Goal: Task Accomplishment & Management: Check status

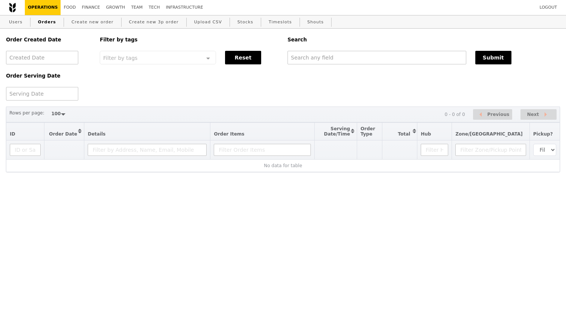
select select "100"
click at [354, 59] on input "text" at bounding box center [376, 58] width 179 height 14
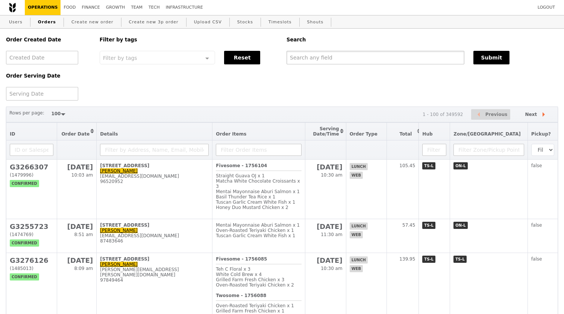
paste input "[PERSON_NAME][EMAIL_ADDRESS][PERSON_NAME][DOMAIN_NAME]"
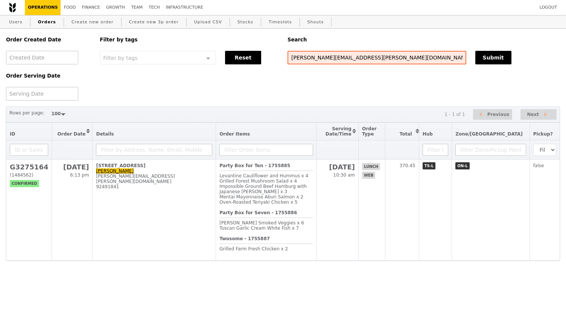
click at [346, 89] on div "Order Created Date Order Serving Date Filter by tags Filter by tags Meal_Plan W…" at bounding box center [283, 65] width 563 height 72
click at [403, 96] on div "Order Created Date Order Serving Date Filter by tags Filter by tags Meal_Plan W…" at bounding box center [283, 65] width 563 height 72
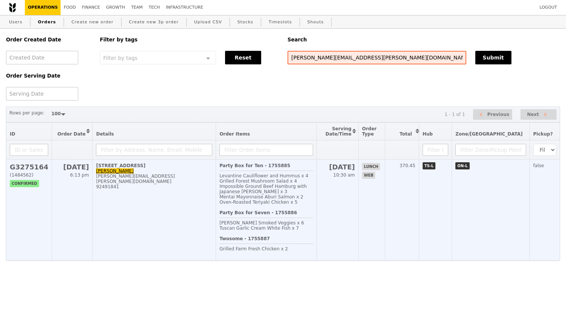
click at [313, 224] on div "Party Box for Seven - 1755886 [PERSON_NAME] Smoked Veggies x 6 Tuscan Garlic Cr…" at bounding box center [266, 223] width 94 height 26
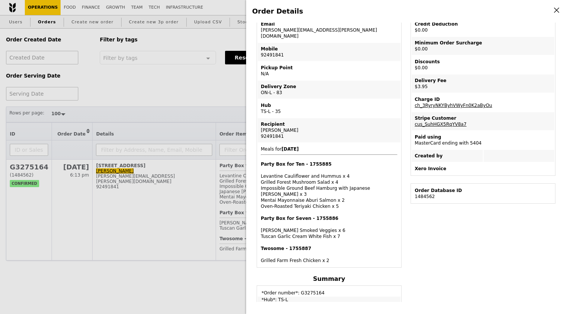
scroll to position [125, 0]
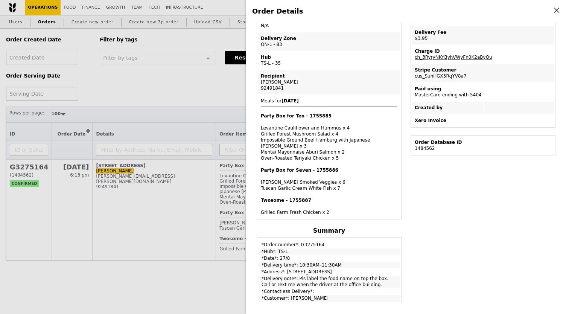
click at [370, 167] on div "Party Box for Seven - 1755886 [PERSON_NAME] Veggies x 6 Tuscan Garlic Cream Whi…" at bounding box center [329, 179] width 137 height 24
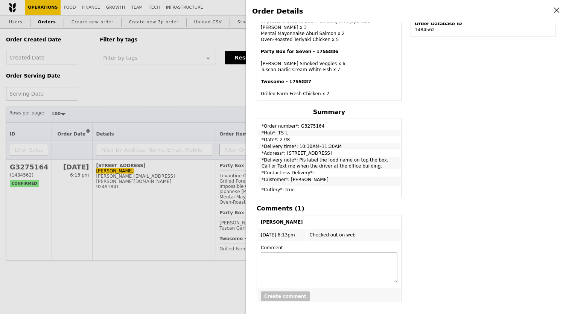
click at [411, 166] on div "Edit order Changelog Cancel Order ID G3275164 – View receipt Order Date/Time [D…" at bounding box center [406, 162] width 308 height 279
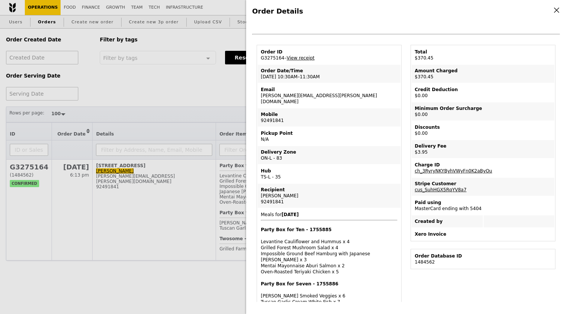
scroll to position [0, 0]
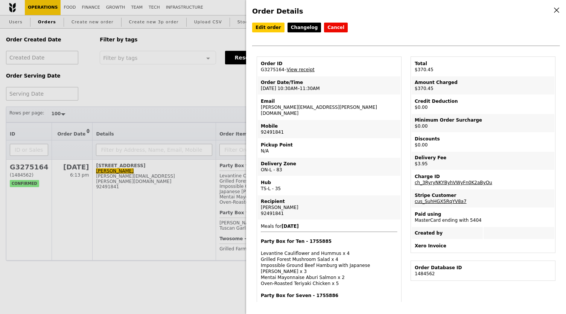
click at [402, 166] on div "Order ID G3275164 – View receipt Order Date/Time [DATE] 10:30AM–11:30AM Email […" at bounding box center [329, 306] width 154 height 500
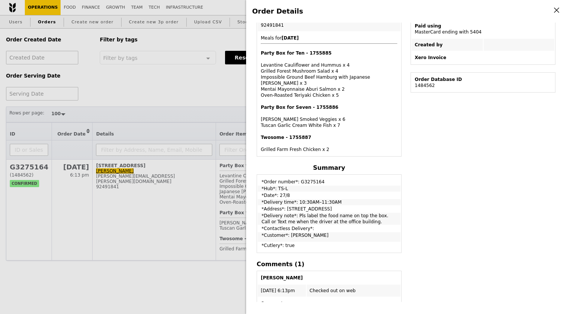
click at [401, 166] on div "Order ID G3275164 – View receipt Order Date/Time [DATE] 10:30AM–11:30AM Email […" at bounding box center [329, 118] width 154 height 500
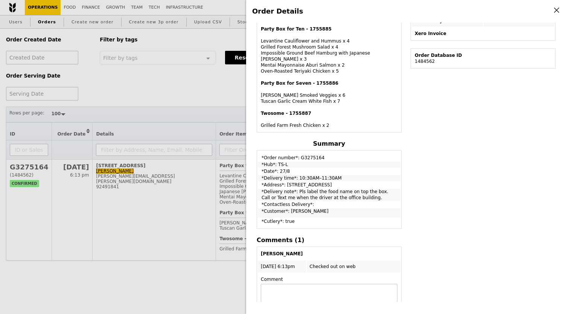
scroll to position [205, 0]
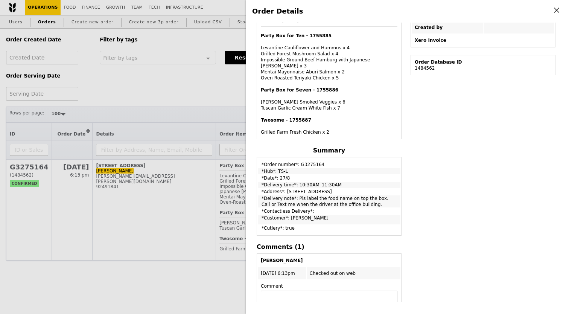
click at [400, 157] on table "*Order number*: G3275164 *Hub*: TS-L *Date*: 27/8 *Delivery time*: 10:30AM–11:3…" at bounding box center [329, 196] width 145 height 79
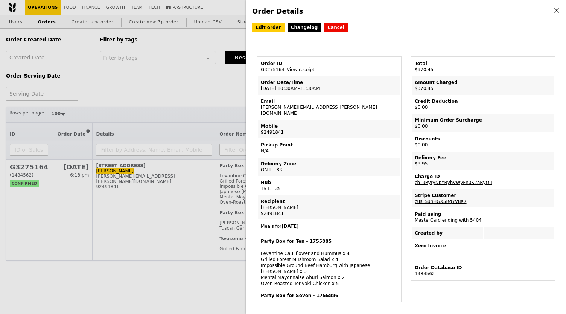
scroll to position [62, 0]
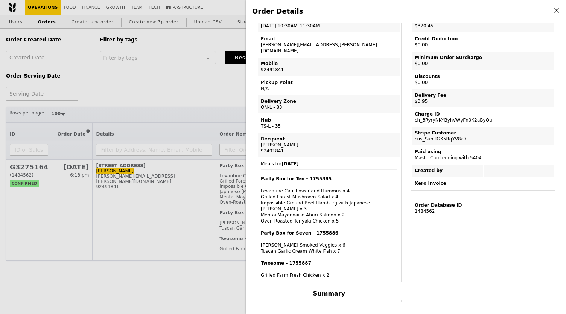
click at [224, 101] on div "Order Details Edit order Changelog Cancel Order ID G3275164 – View receipt Orde…" at bounding box center [283, 157] width 566 height 314
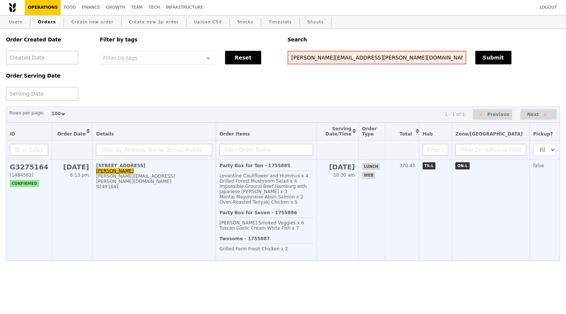
click at [274, 225] on span "[PERSON_NAME] Smoked Veggies x 6" at bounding box center [261, 222] width 85 height 5
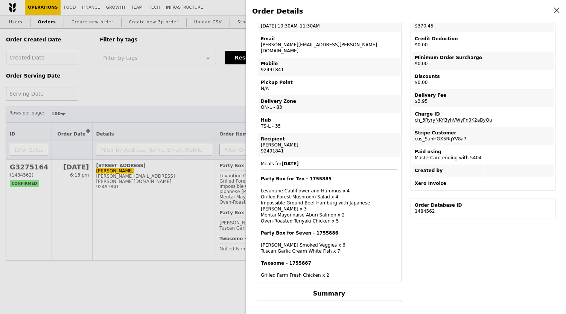
click at [403, 176] on div "Order ID G3275164 – View receipt Order Date/Time [DATE] 10:30AM–11:30AM Email […" at bounding box center [329, 244] width 154 height 500
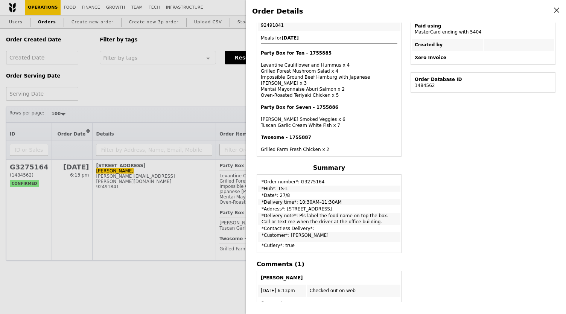
click at [401, 170] on div "Order ID G3275164 – View receipt Order Date/Time [DATE] 10:30AM–11:30AM Email […" at bounding box center [329, 118] width 154 height 500
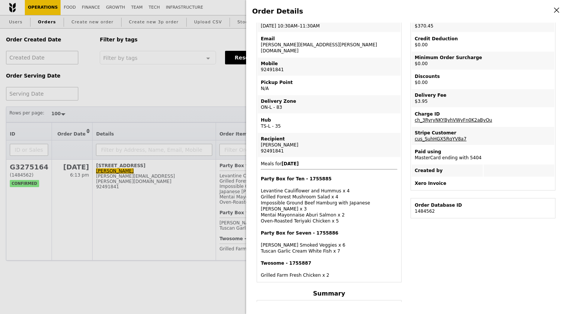
click at [401, 170] on div "Order ID G3275164 – View receipt Order Date/Time [DATE] 10:30AM–11:30AM Email […" at bounding box center [329, 244] width 154 height 500
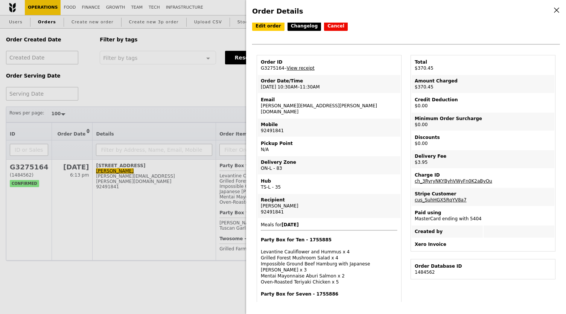
scroll to position [0, 0]
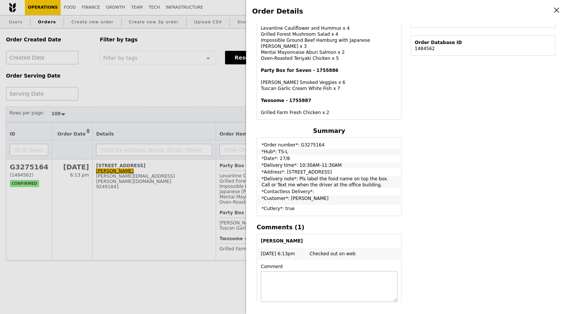
click at [401, 147] on div "Order ID G3275164 – View receipt Order Date/Time [DATE] 10:30AM–11:30AM Email […" at bounding box center [329, 81] width 154 height 500
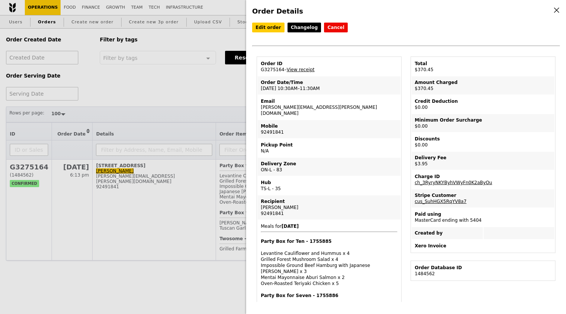
click at [402, 116] on div "Order ID G3275164 – View receipt Order Date/Time [DATE] 10:30AM–11:30AM Email […" at bounding box center [329, 306] width 154 height 500
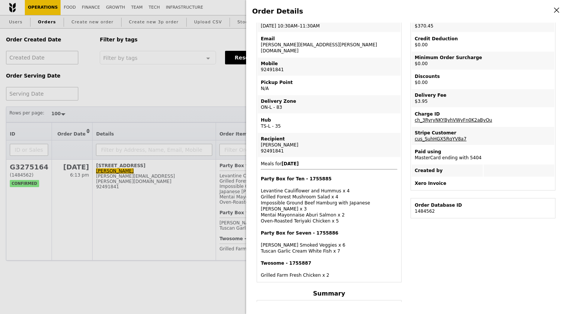
click at [401, 116] on div "Order ID G3275164 – View receipt Order Date/Time [DATE] 10:30AM–11:30AM Email […" at bounding box center [329, 244] width 154 height 500
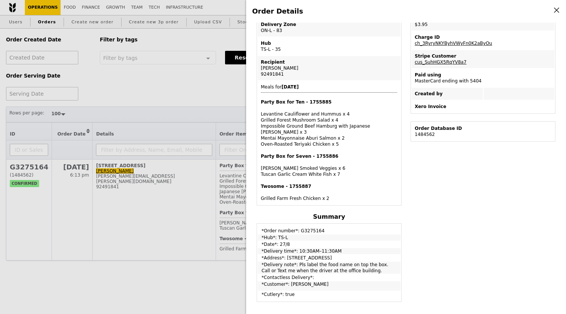
scroll to position [188, 0]
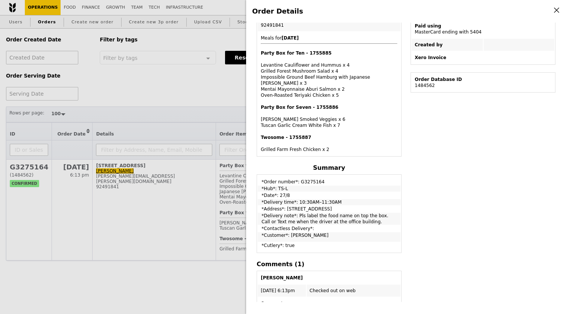
click at [400, 116] on table "Order ID G3275164 – View receipt Order Date/Time [DATE] 10:30AM–11:30AM Email […" at bounding box center [329, 12] width 145 height 288
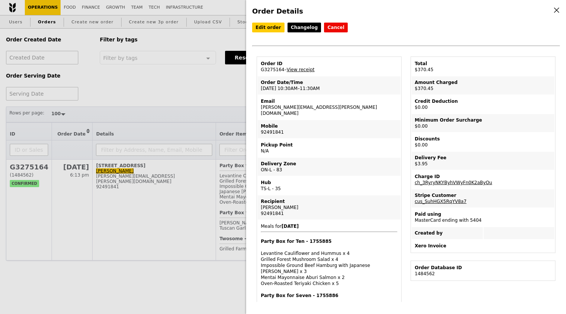
scroll to position [125, 0]
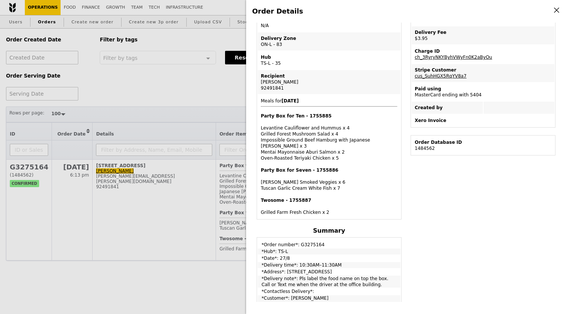
click at [401, 112] on div "Order ID G3275164 – View receipt Order Date/Time [DATE] 10:30AM–11:30AM Email […" at bounding box center [329, 181] width 154 height 500
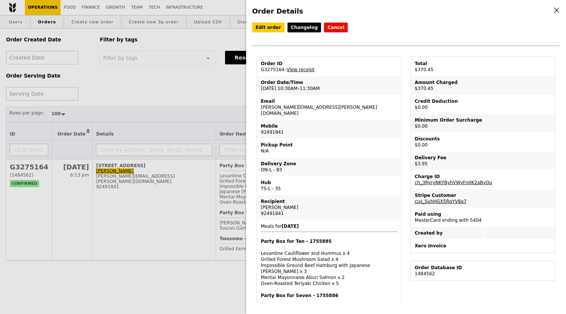
click at [401, 112] on div "Order ID G3275164 – View receipt Order Date/Time [DATE] 10:30AM–11:30AM Email […" at bounding box center [329, 306] width 154 height 500
drag, startPoint x: 258, startPoint y: 90, endPoint x: 316, endPoint y: 92, distance: 58.4
click at [316, 92] on td "Order Date/Time [DATE] 10:30AM–11:30AM" at bounding box center [329, 85] width 143 height 18
click at [324, 89] on td "Order Date/Time [DATE] 10:30AM–11:30AM" at bounding box center [329, 85] width 143 height 18
click at [314, 94] on td "Order Date/Time [DATE] 10:30AM–11:30AM" at bounding box center [329, 85] width 143 height 18
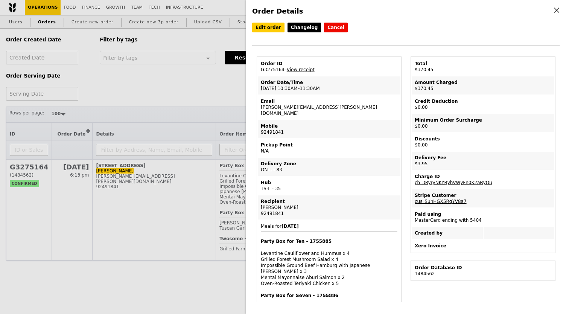
click at [330, 94] on td "Order Date/Time [DATE] 10:30AM–11:30AM" at bounding box center [329, 85] width 143 height 18
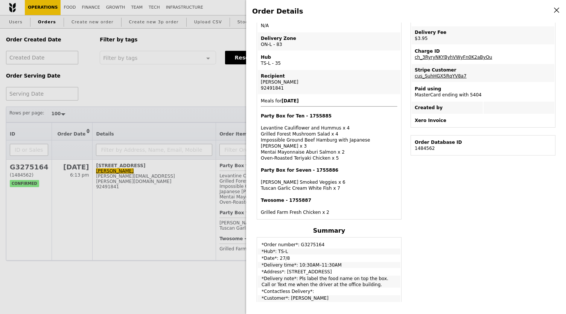
click at [343, 95] on td "Meals for [DATE] Party Box for Ten - 1755885 Levantine Cauliflower and Hummus x…" at bounding box center [329, 156] width 143 height 123
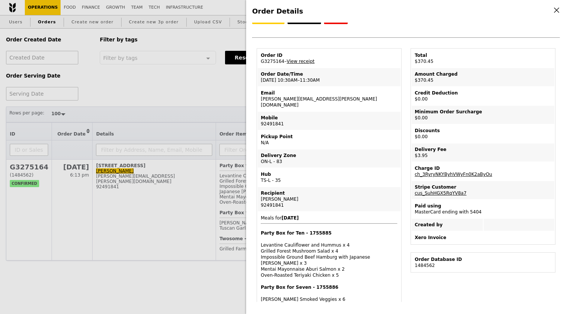
scroll to position [0, 0]
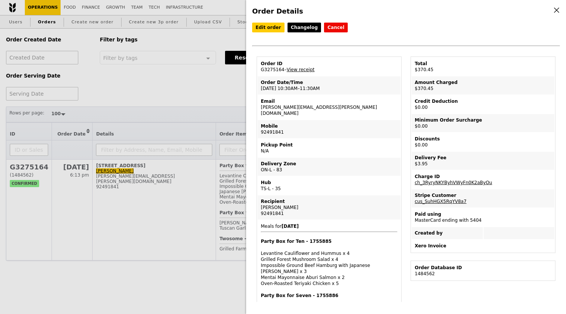
click at [351, 131] on td "Mobile 92491841" at bounding box center [329, 129] width 143 height 18
click at [364, 120] on td "Mobile 92491841" at bounding box center [329, 129] width 143 height 18
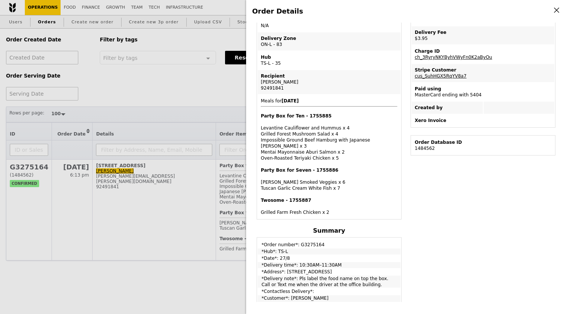
click at [162, 82] on div "Order Details Edit order Changelog Cancel Order ID G3275164 – View receipt Orde…" at bounding box center [283, 157] width 566 height 314
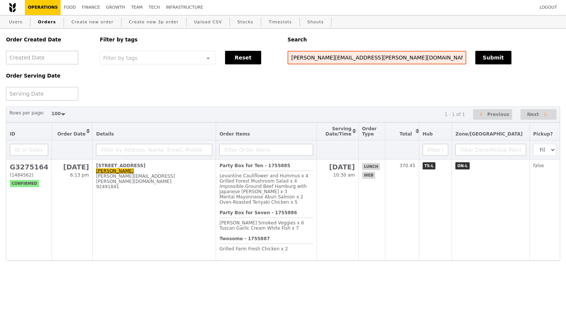
scroll to position [157, 0]
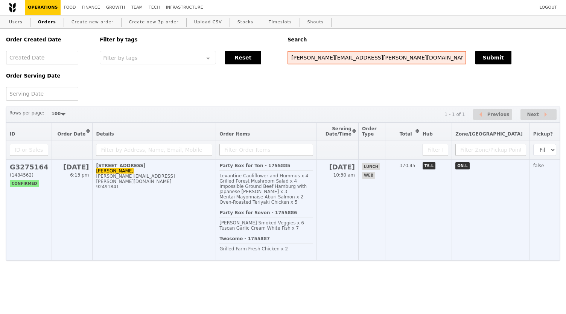
click at [272, 226] on div "Party Box for Seven - 1755886 [PERSON_NAME] Smoked Veggies x 6 Tuscan Garlic Cr…" at bounding box center [266, 223] width 94 height 26
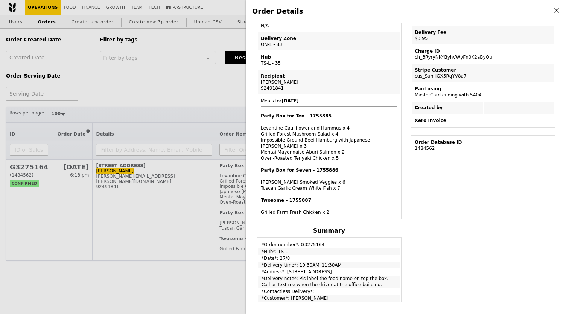
scroll to position [0, 0]
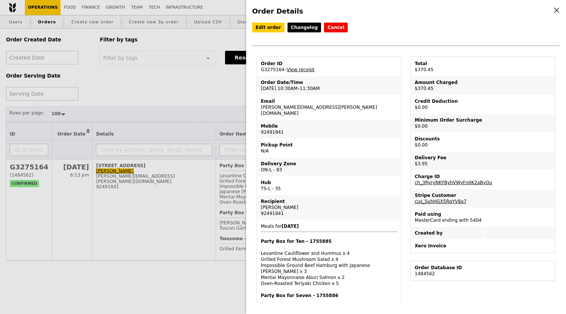
click at [402, 125] on div "Order ID G3275164 – View receipt Order Date/Time [DATE] 10:30AM–11:30AM Email […" at bounding box center [329, 306] width 154 height 500
click at [403, 117] on div "Order ID G3275164 – View receipt Order Date/Time [DATE] 10:30AM–11:30AM Email […" at bounding box center [329, 306] width 154 height 500
click at [402, 124] on div "Order ID G3275164 – View receipt Order Date/Time [DATE] 10:30AM–11:30AM Email […" at bounding box center [329, 306] width 154 height 500
drag, startPoint x: 259, startPoint y: 71, endPoint x: 280, endPoint y: 73, distance: 21.5
click at [280, 73] on td "Order ID G3275164 – View receipt" at bounding box center [329, 67] width 143 height 18
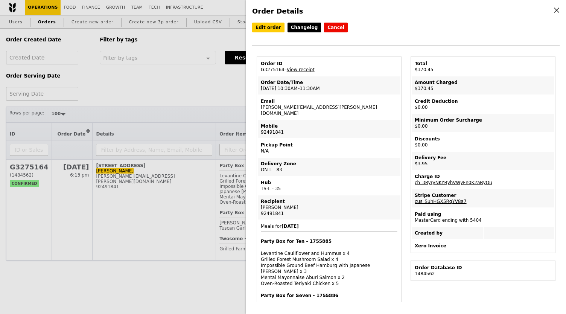
copy td "G3275164"
click at [188, 93] on div "Order Details Edit order Changelog Cancel Order ID G3275164 – View receipt Orde…" at bounding box center [283, 157] width 566 height 314
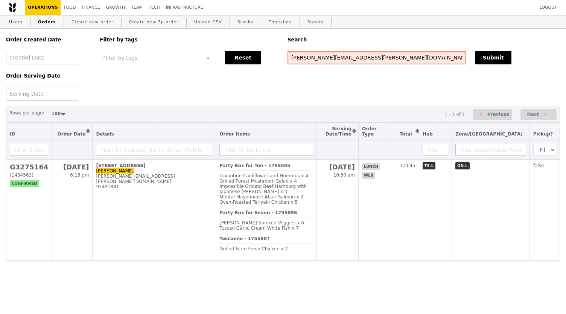
click at [336, 63] on input "[PERSON_NAME][EMAIL_ADDRESS][PERSON_NAME][DOMAIN_NAME]" at bounding box center [376, 58] width 179 height 14
paste input "G3275164"
type input "G3275164"
click at [502, 56] on button "Submit" at bounding box center [493, 58] width 36 height 14
